Goal: Contribute content: Contribute content

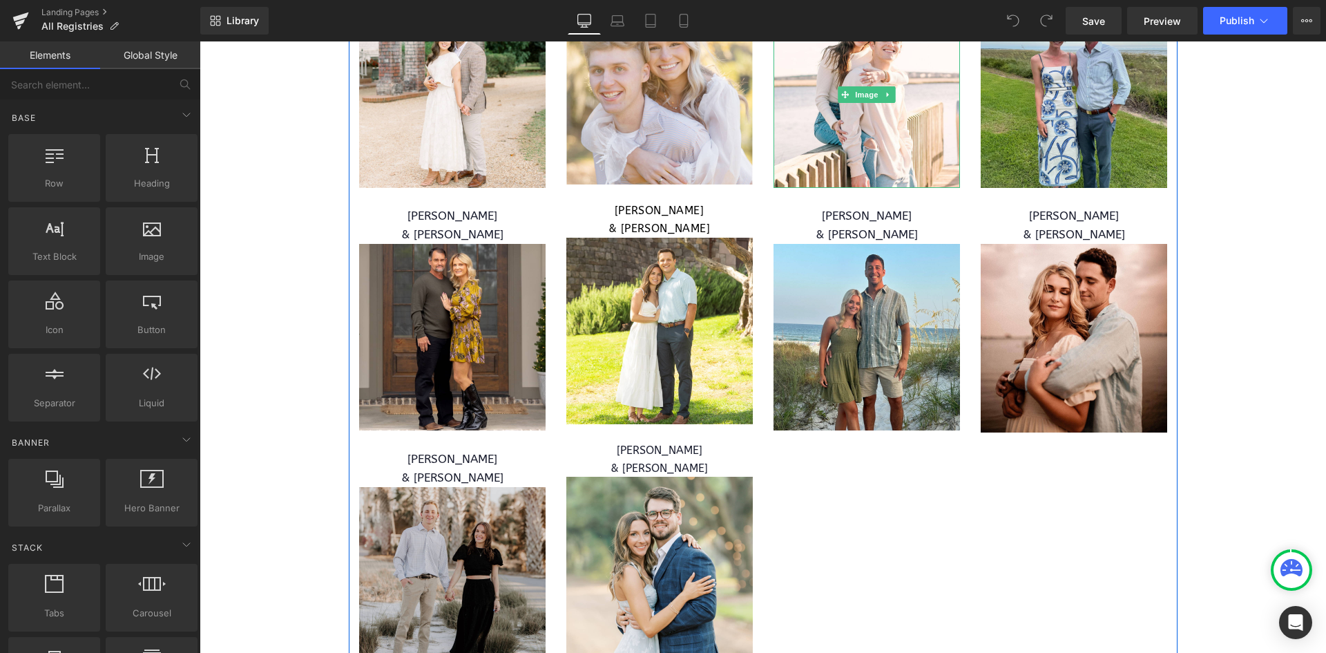
scroll to position [6491, 0]
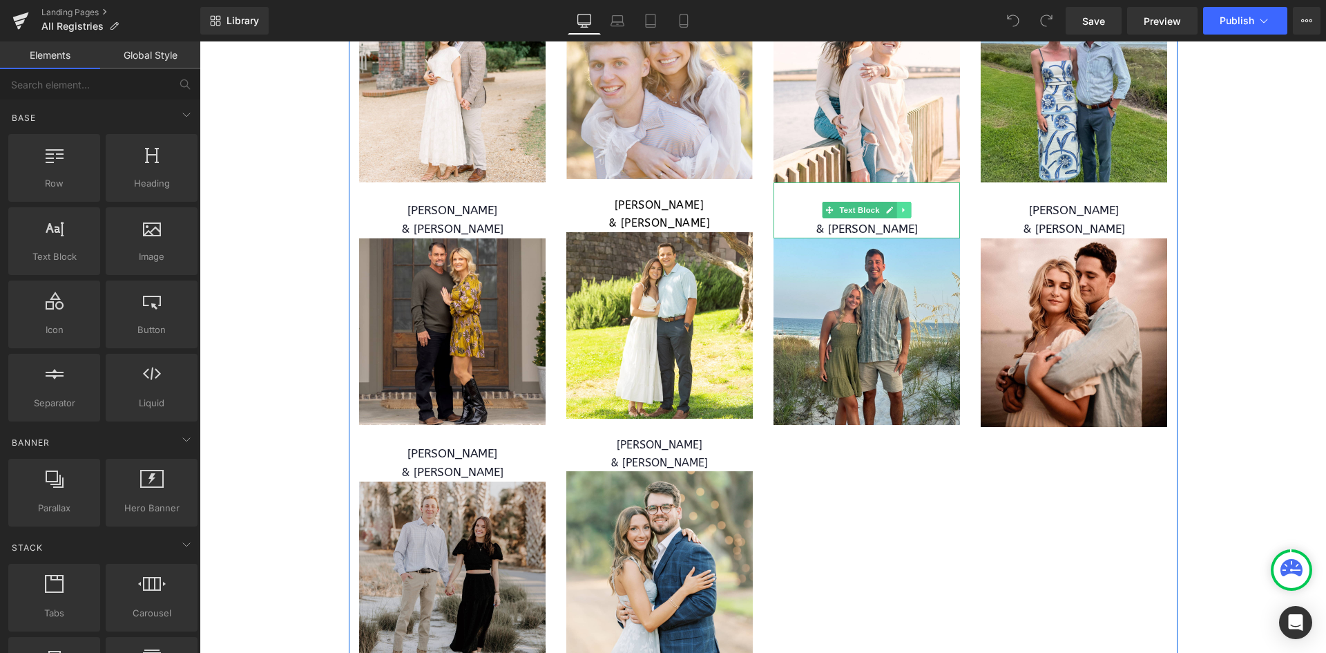
click at [900, 206] on icon at bounding box center [904, 210] width 8 height 8
click at [907, 206] on icon at bounding box center [911, 210] width 8 height 8
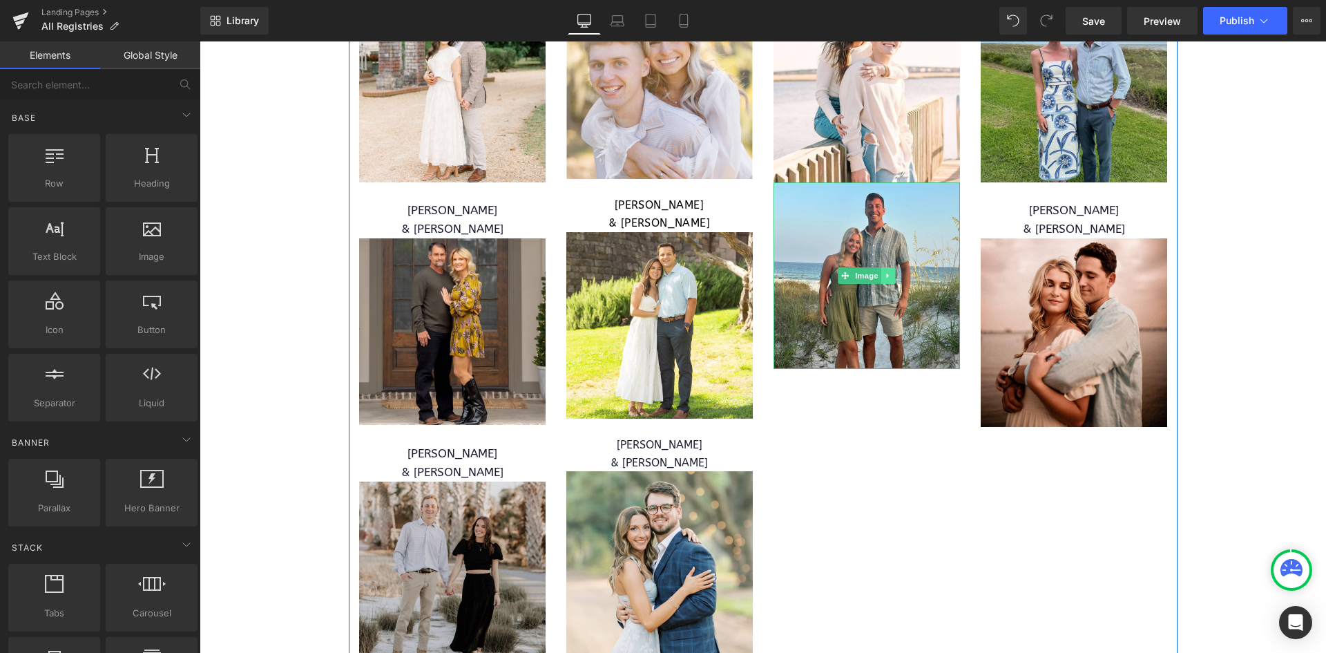
click at [892, 255] on img at bounding box center [866, 275] width 186 height 186
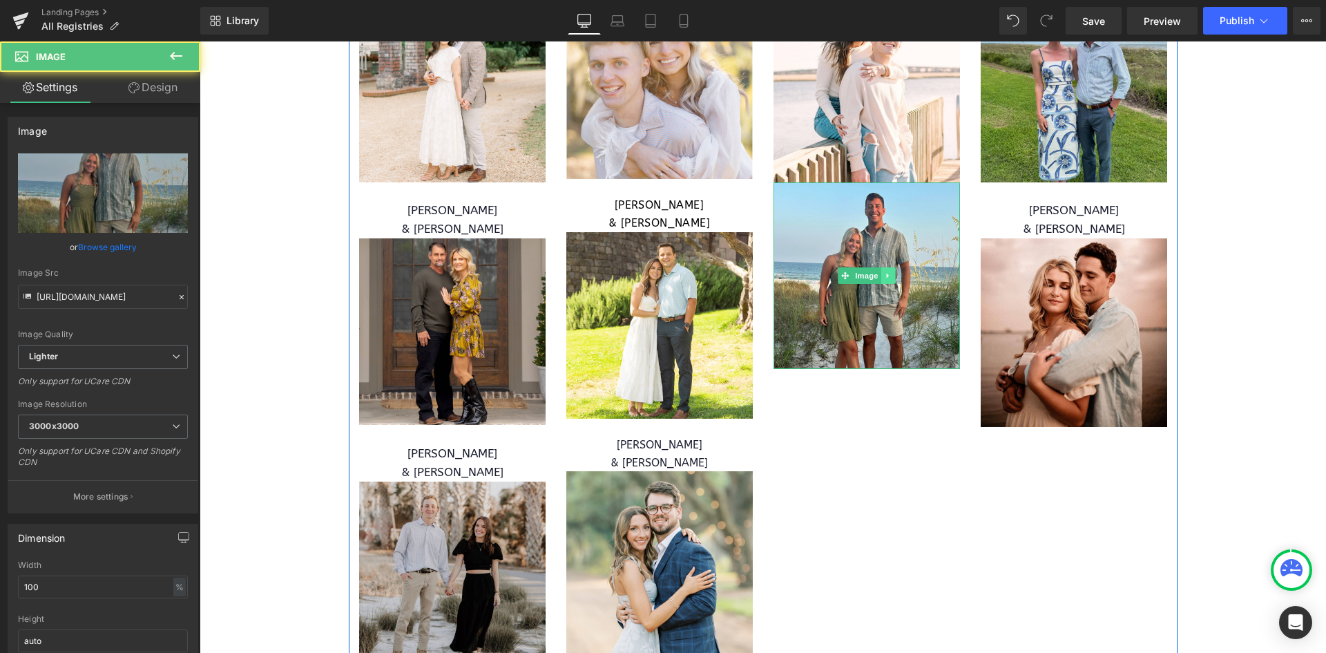
click at [889, 267] on link at bounding box center [887, 275] width 15 height 17
click at [891, 271] on icon at bounding box center [895, 275] width 8 height 8
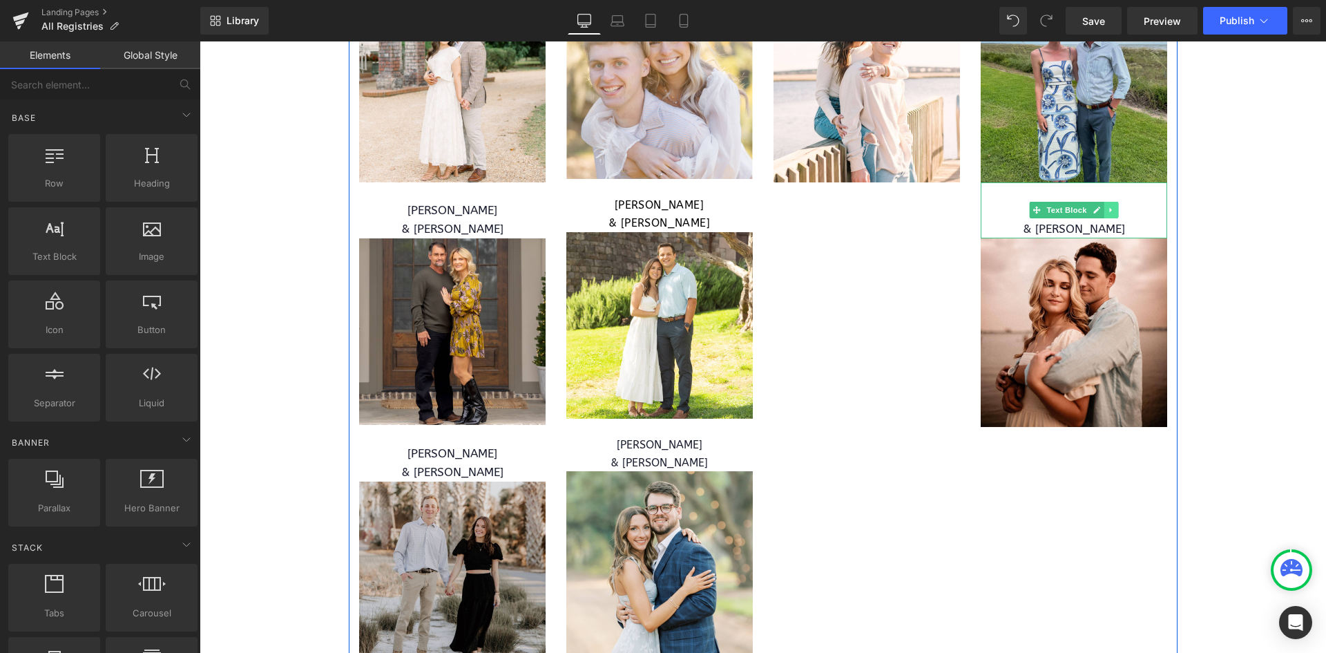
click at [1107, 206] on icon at bounding box center [1111, 210] width 8 height 8
click at [1114, 206] on icon at bounding box center [1118, 210] width 8 height 8
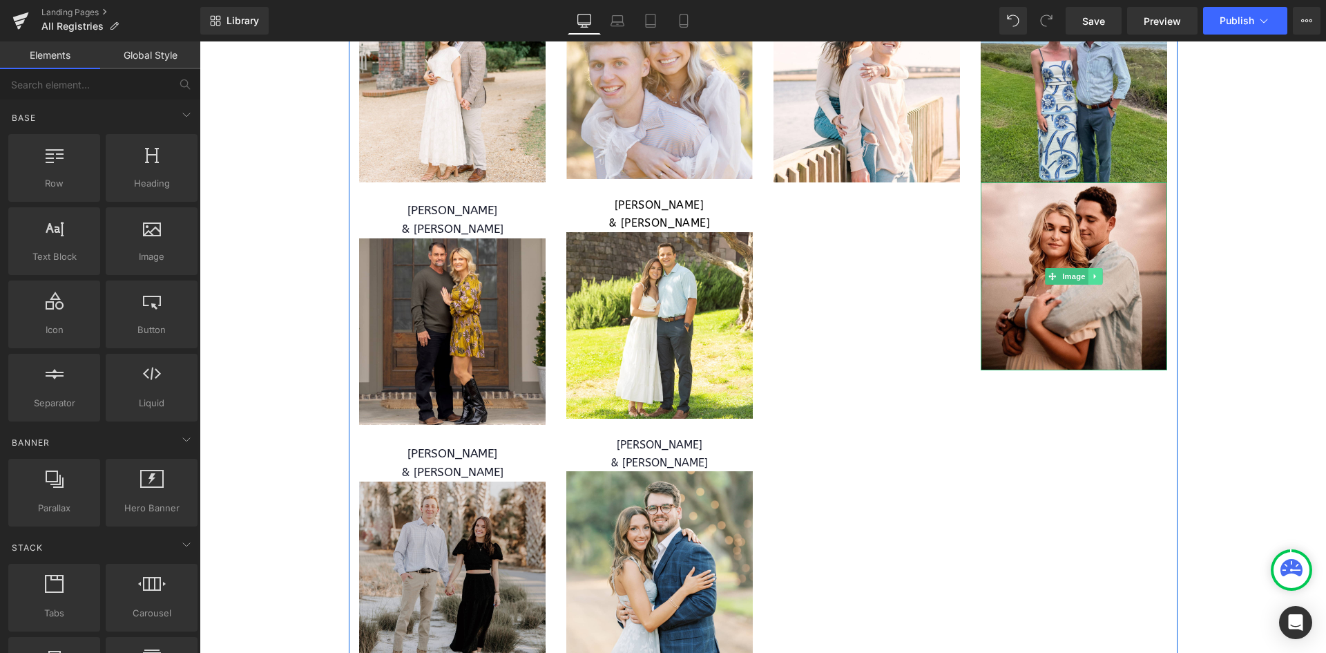
click at [1093, 272] on icon at bounding box center [1095, 276] width 8 height 8
click at [1095, 268] on link at bounding box center [1102, 276] width 15 height 17
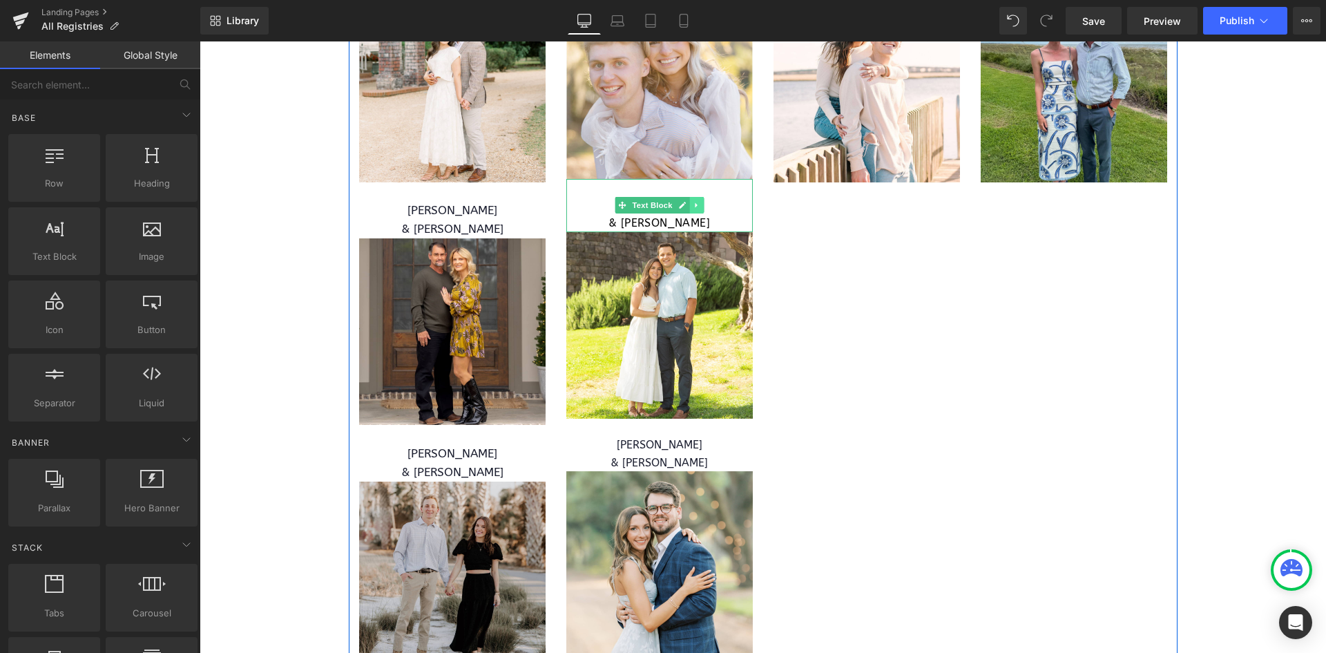
click at [693, 201] on icon at bounding box center [697, 205] width 8 height 8
click at [701, 202] on icon at bounding box center [704, 206] width 8 height 8
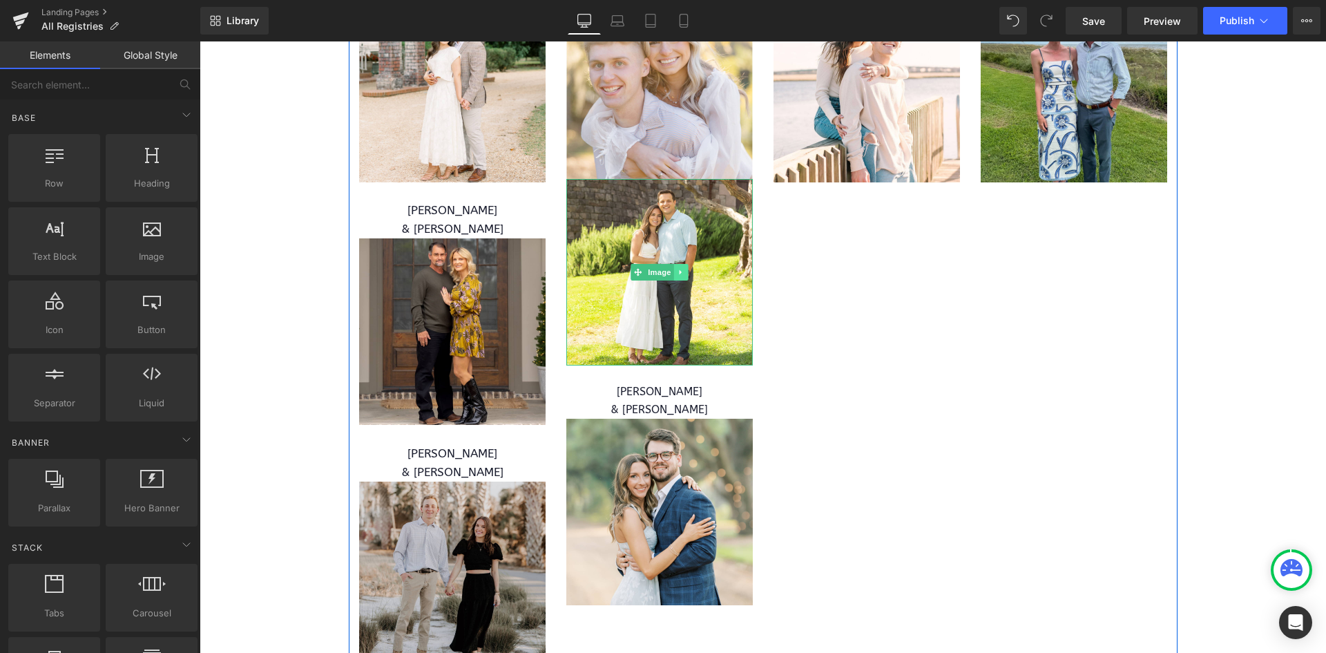
click at [680, 264] on link at bounding box center [680, 272] width 15 height 17
click at [684, 268] on icon at bounding box center [688, 272] width 8 height 8
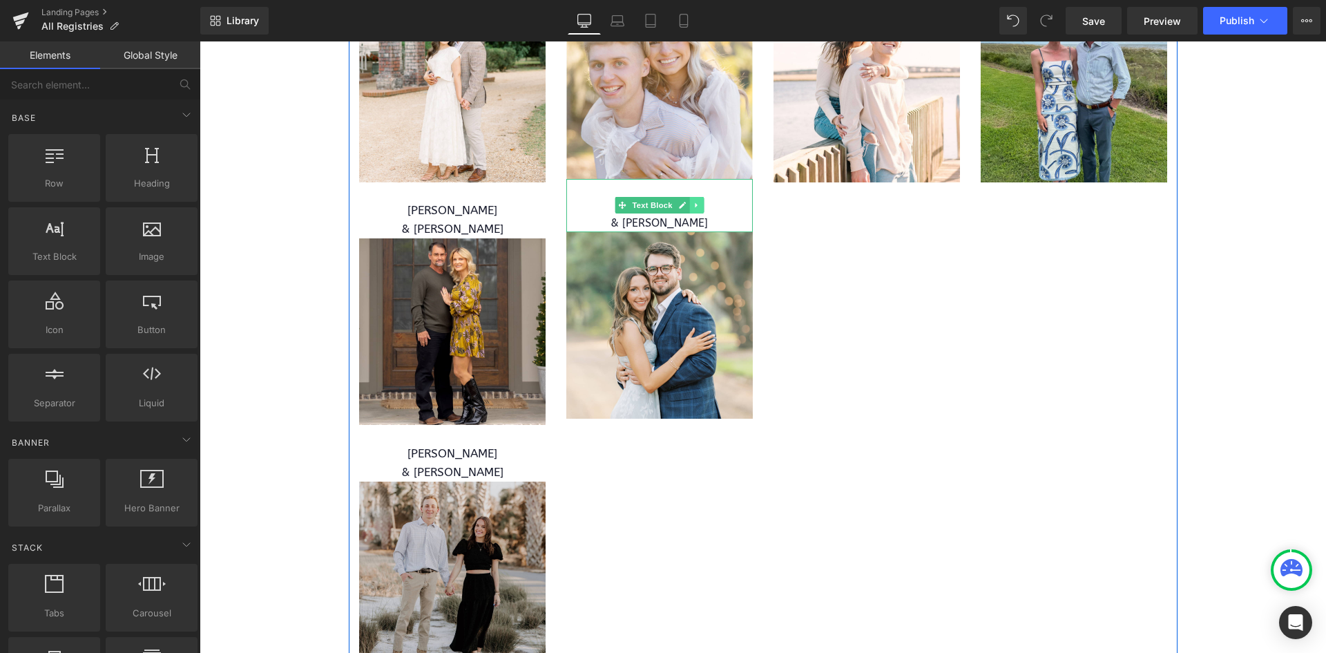
click at [689, 197] on link at bounding box center [696, 205] width 15 height 17
click at [700, 202] on icon at bounding box center [704, 206] width 8 height 8
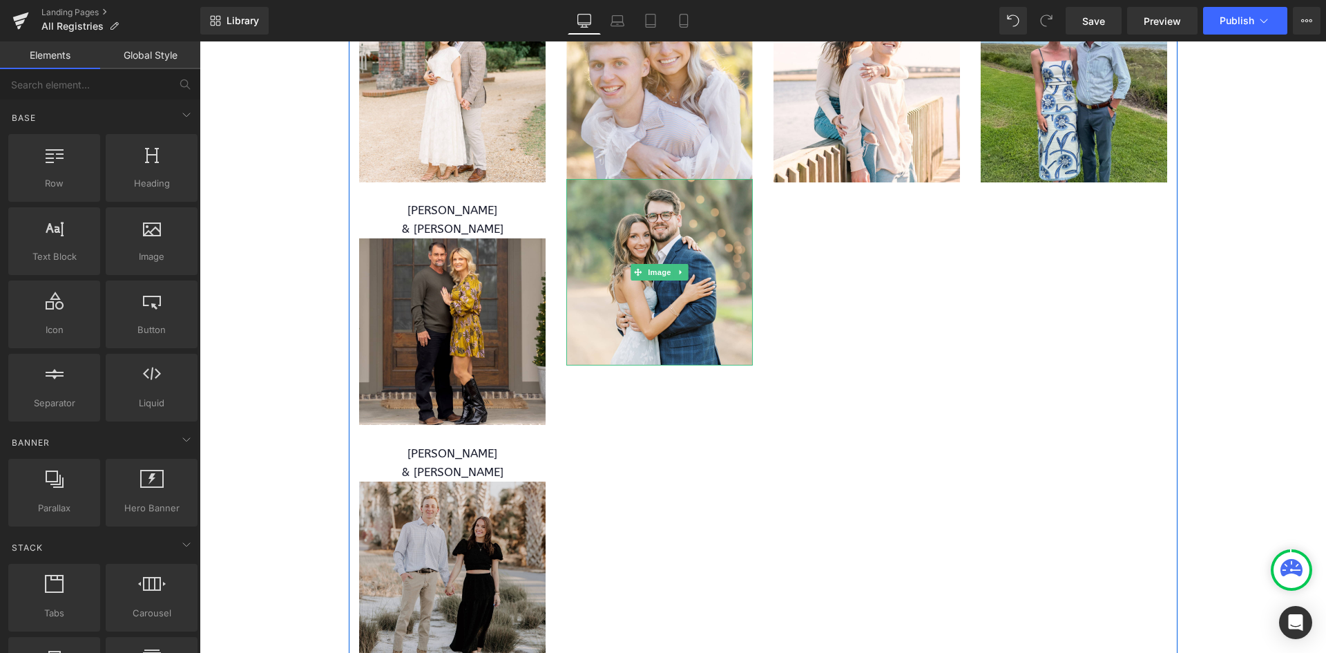
click at [678, 268] on icon at bounding box center [681, 272] width 8 height 8
click at [681, 264] on link at bounding box center [688, 272] width 15 height 17
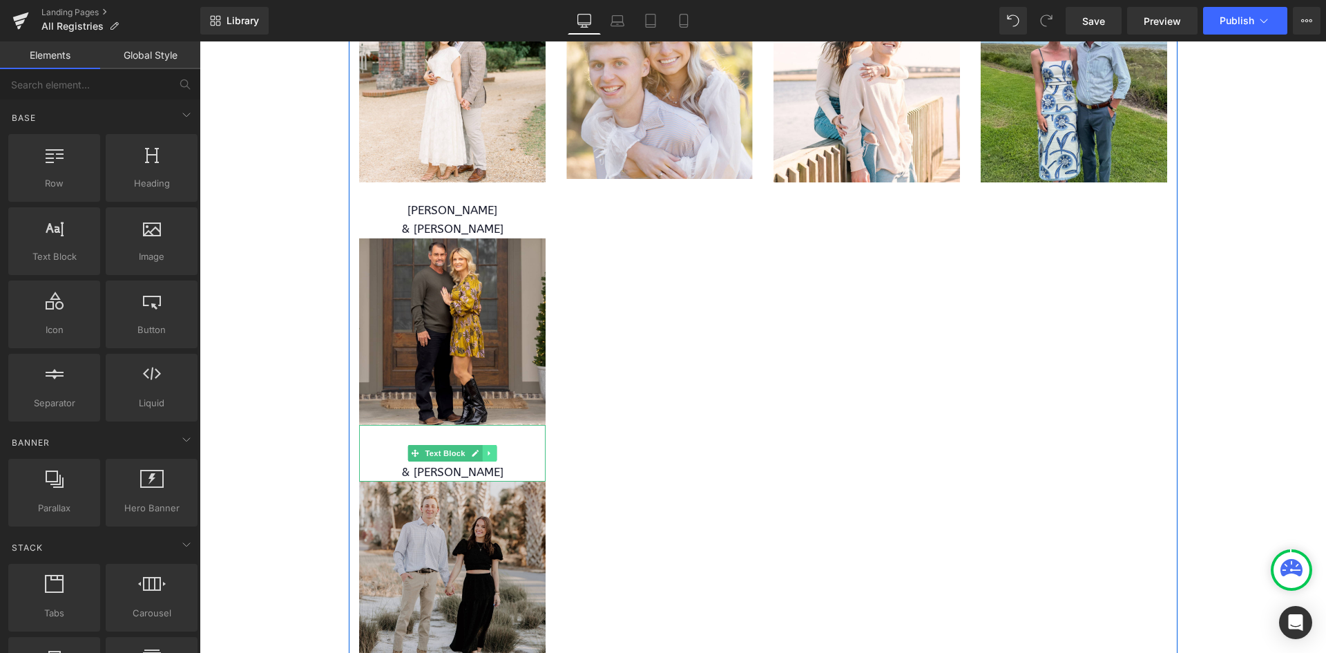
click at [490, 445] on link at bounding box center [489, 453] width 15 height 17
click at [492, 449] on icon at bounding box center [496, 453] width 8 height 8
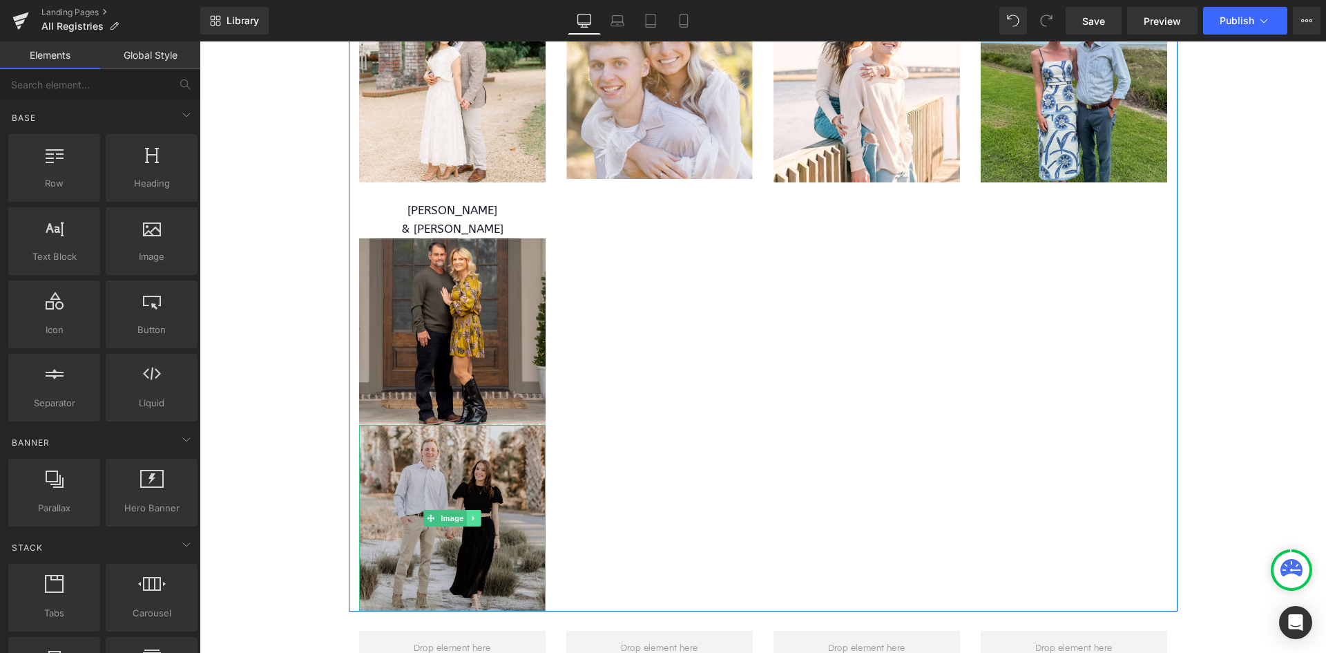
click at [470, 514] on icon at bounding box center [474, 518] width 8 height 8
click at [478, 514] on icon at bounding box center [480, 518] width 8 height 8
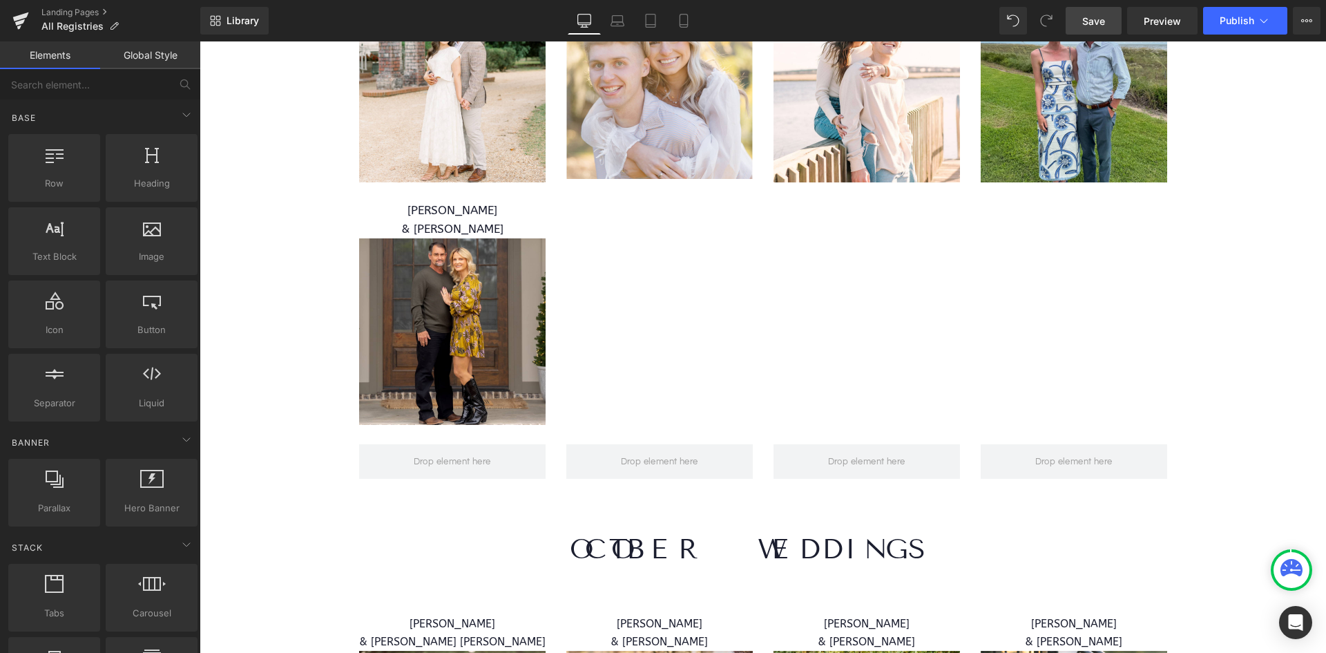
drag, startPoint x: 1097, startPoint y: 15, endPoint x: 928, endPoint y: 124, distance: 201.0
click at [1097, 15] on span "Save" at bounding box center [1093, 21] width 23 height 15
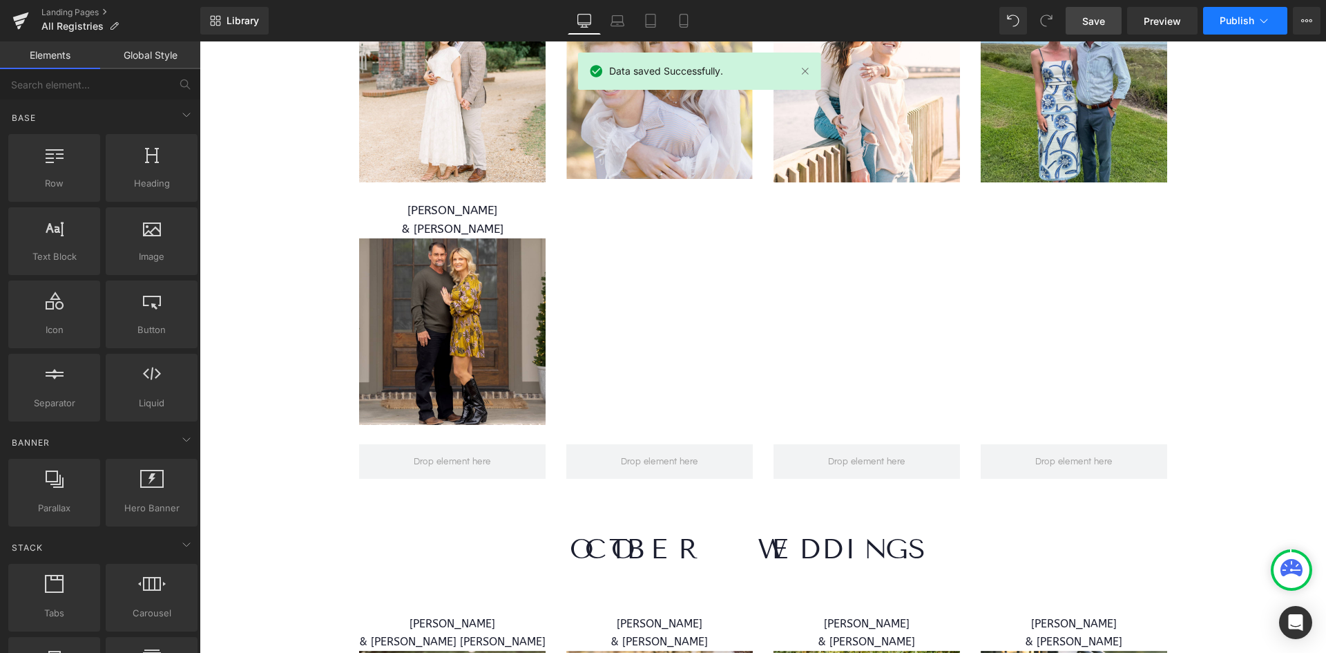
click at [1235, 21] on span "Publish" at bounding box center [1237, 20] width 35 height 11
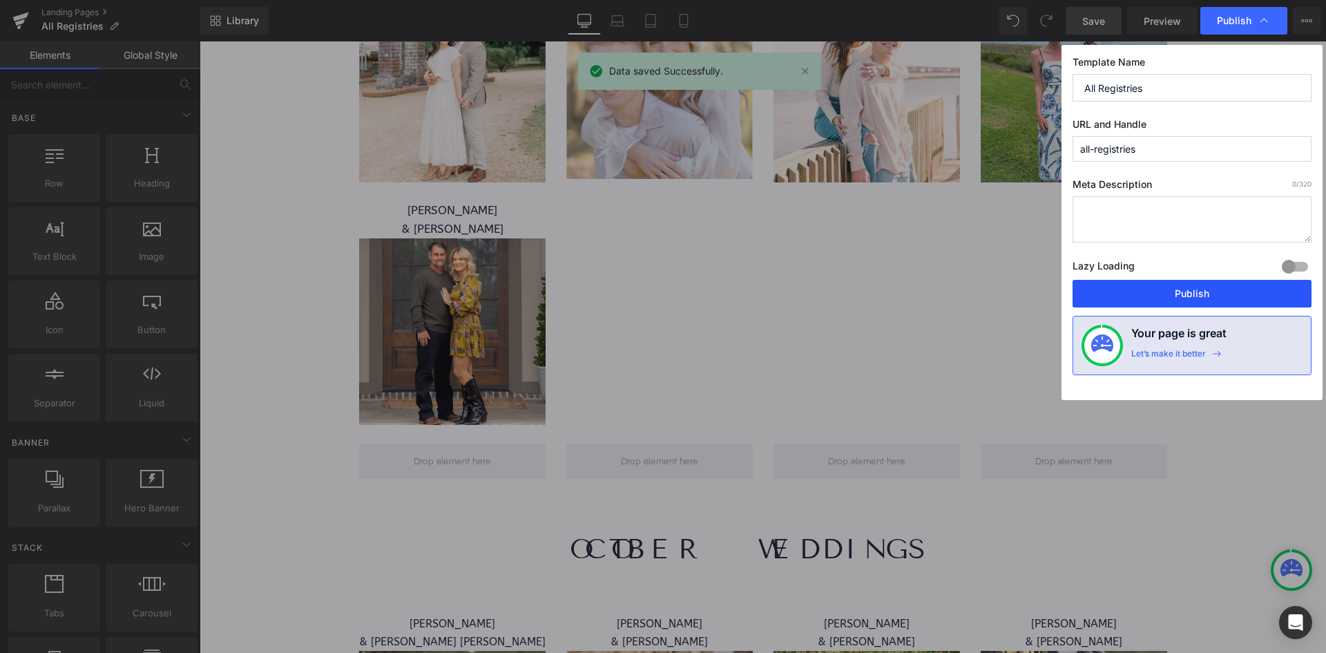
drag, startPoint x: 1159, startPoint y: 290, endPoint x: 959, endPoint y: 251, distance: 204.1
click at [1159, 290] on button "Publish" at bounding box center [1191, 294] width 239 height 28
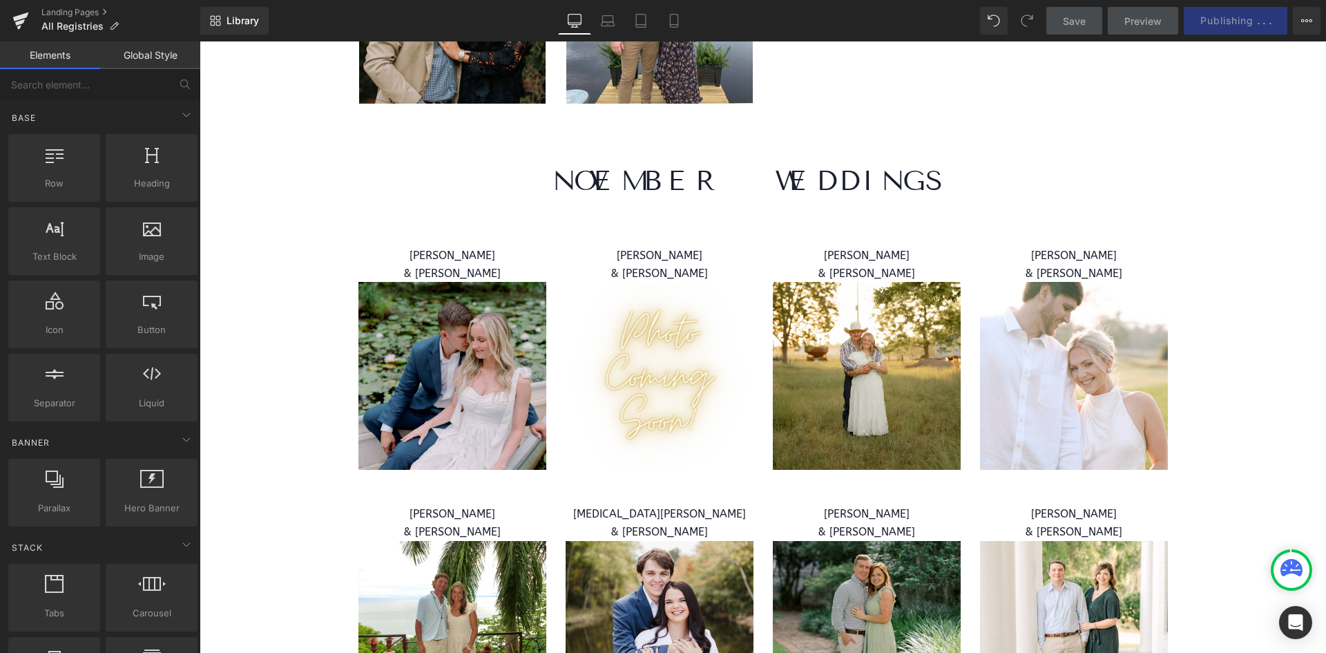
scroll to position [7942, 0]
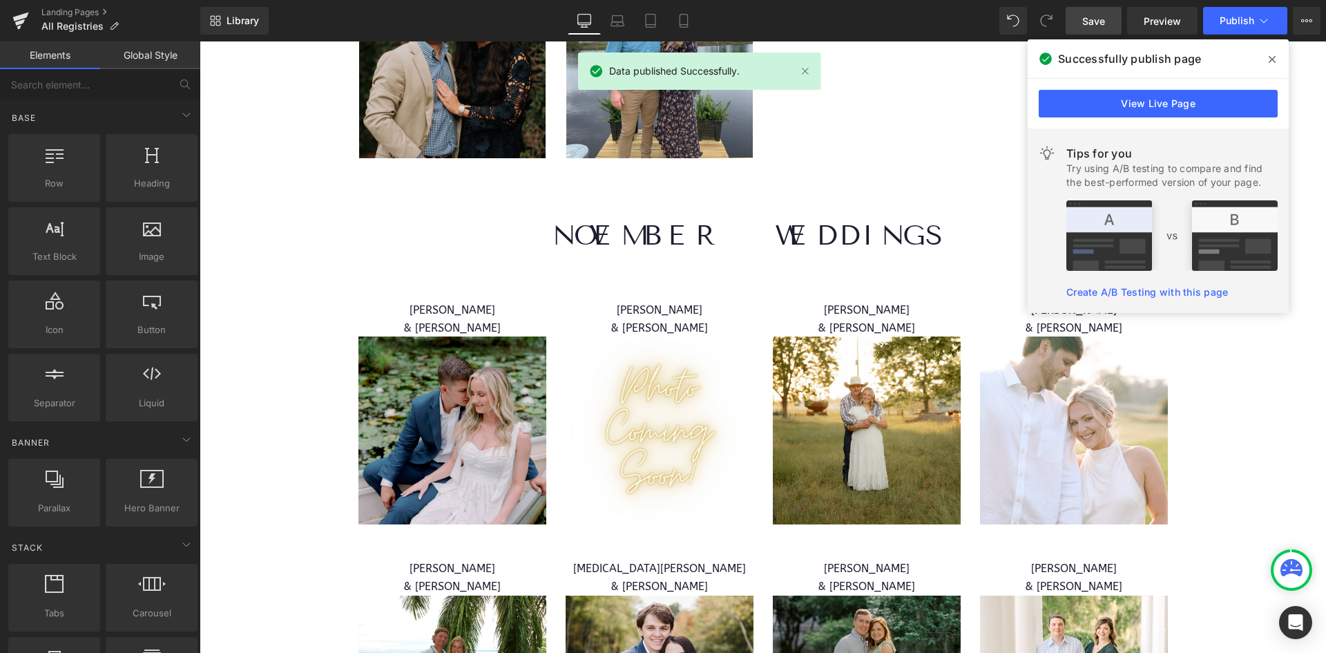
click at [1269, 60] on icon at bounding box center [1272, 59] width 7 height 11
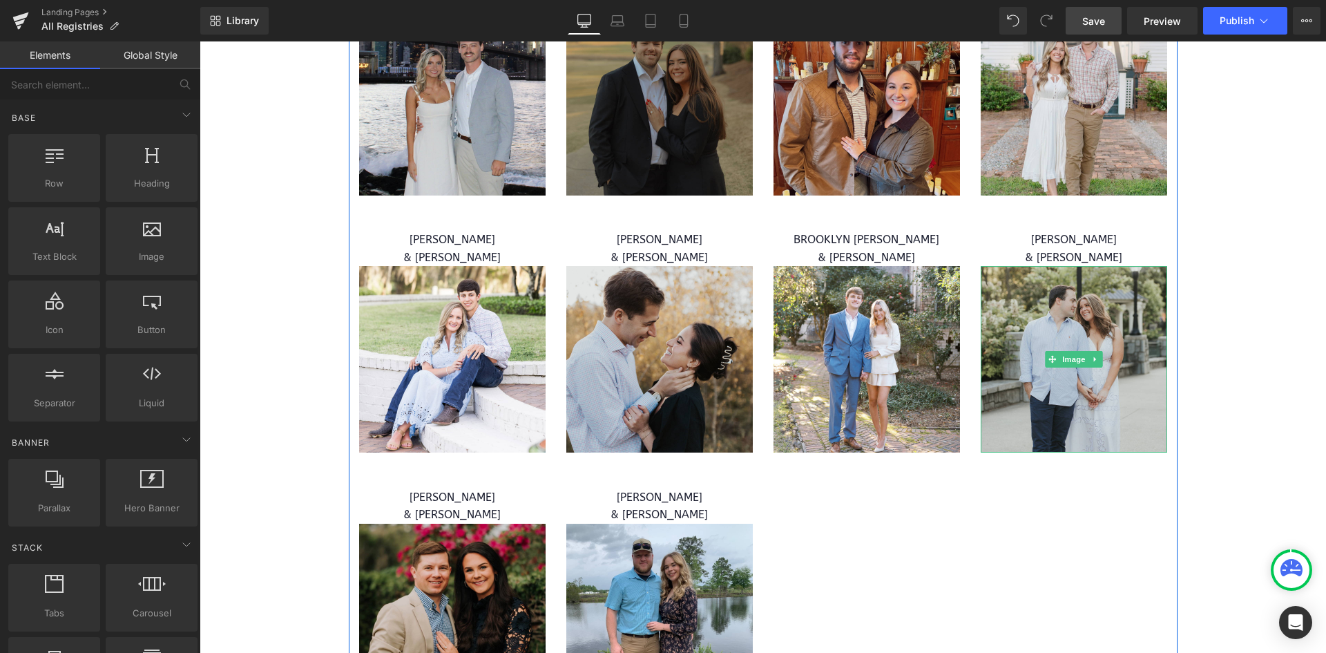
scroll to position [7389, 0]
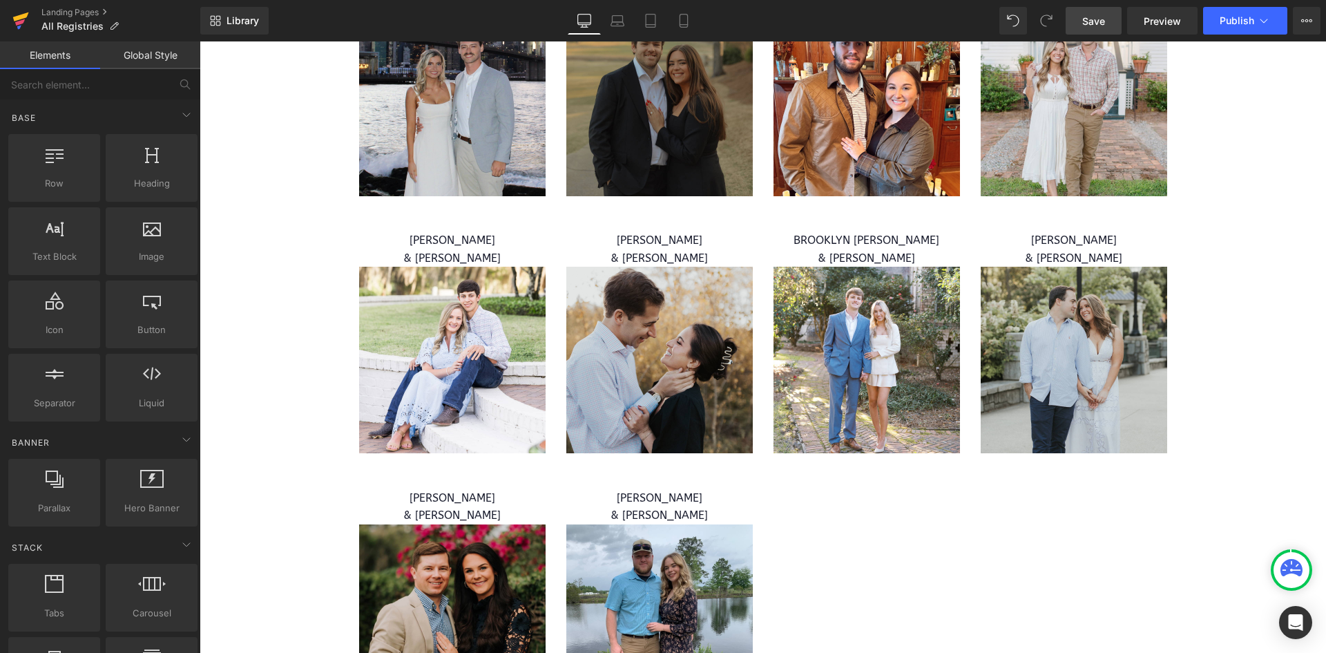
click at [20, 12] on icon at bounding box center [20, 20] width 17 height 35
